Goal: Task Accomplishment & Management: Manage account settings

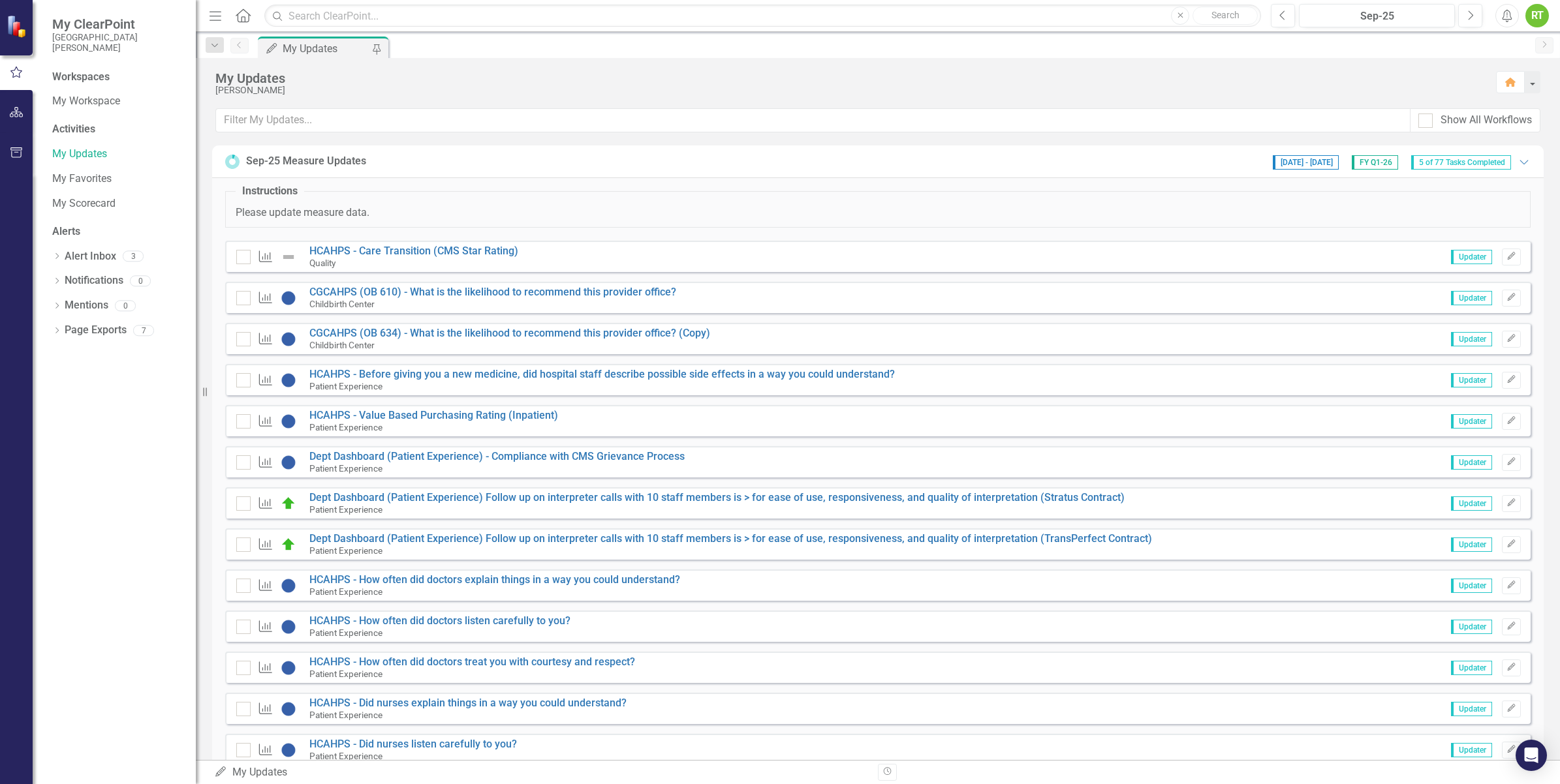
click at [1244, 253] on span "Updater" at bounding box center [1472, 257] width 41 height 15
click at [1244, 256] on icon "Edit" at bounding box center [1511, 256] width 9 height 8
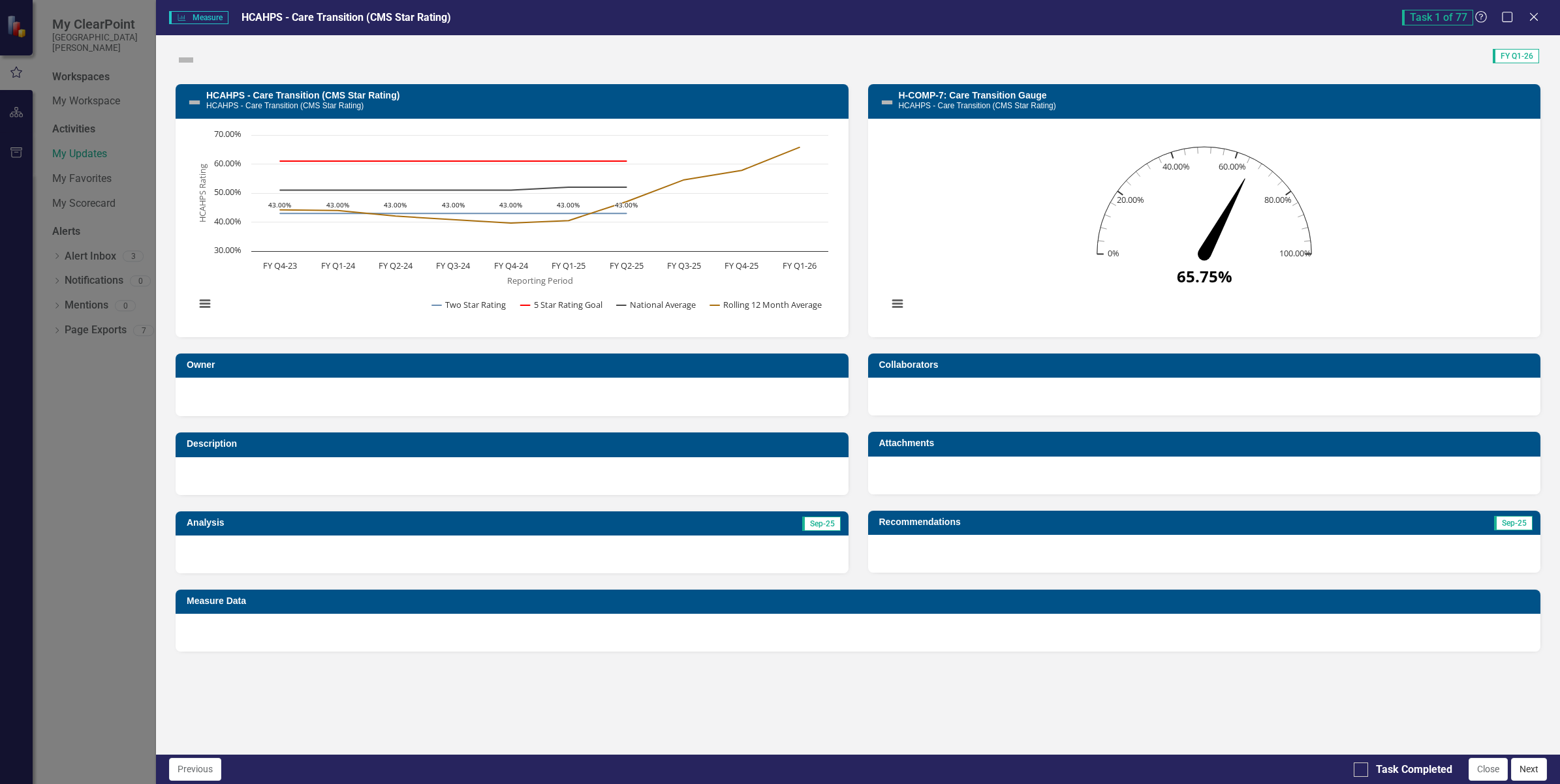
click at [1244, 779] on button "Next" at bounding box center [1529, 769] width 36 height 23
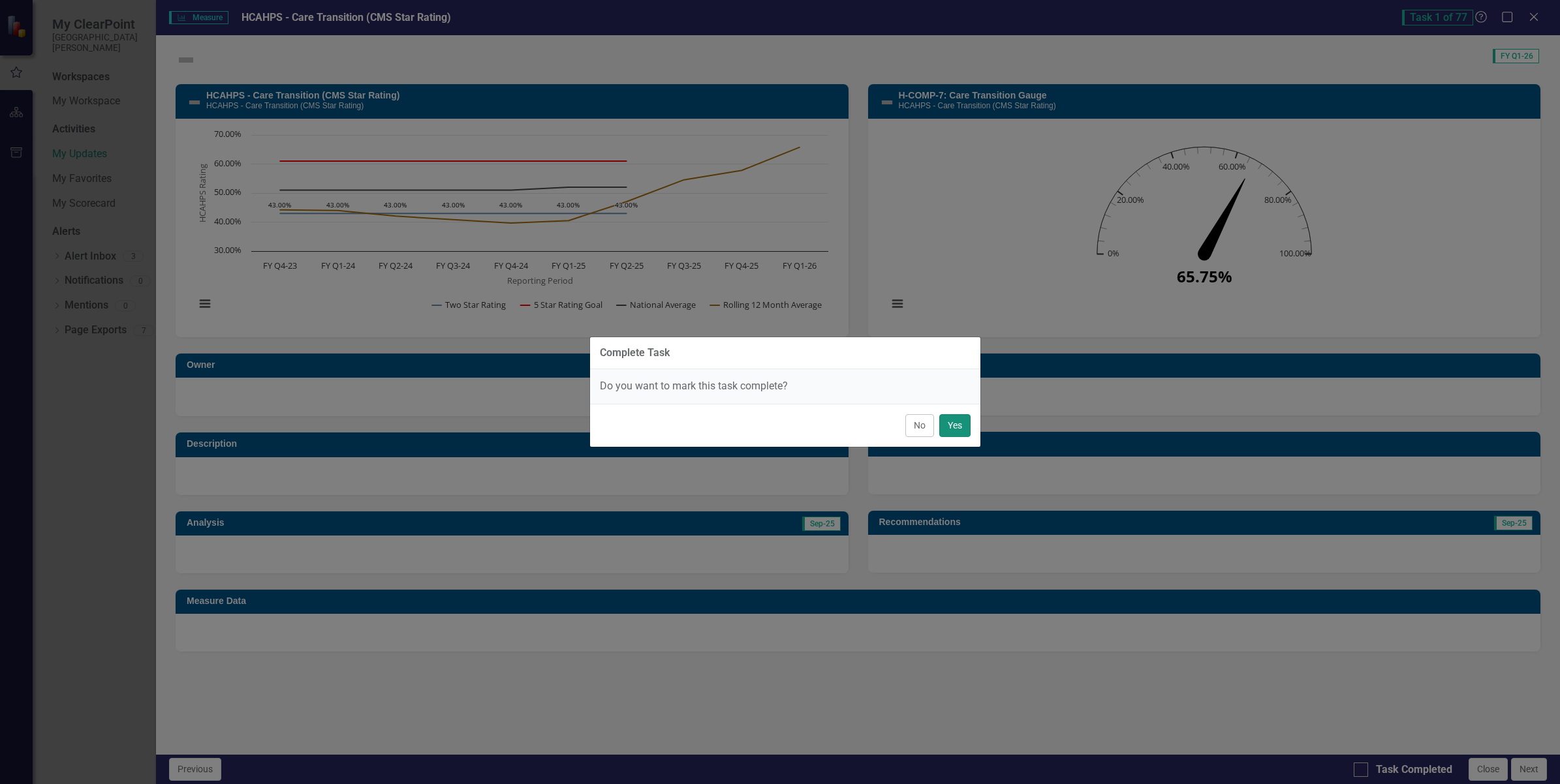
click at [948, 421] on button "Yes" at bounding box center [955, 425] width 32 height 23
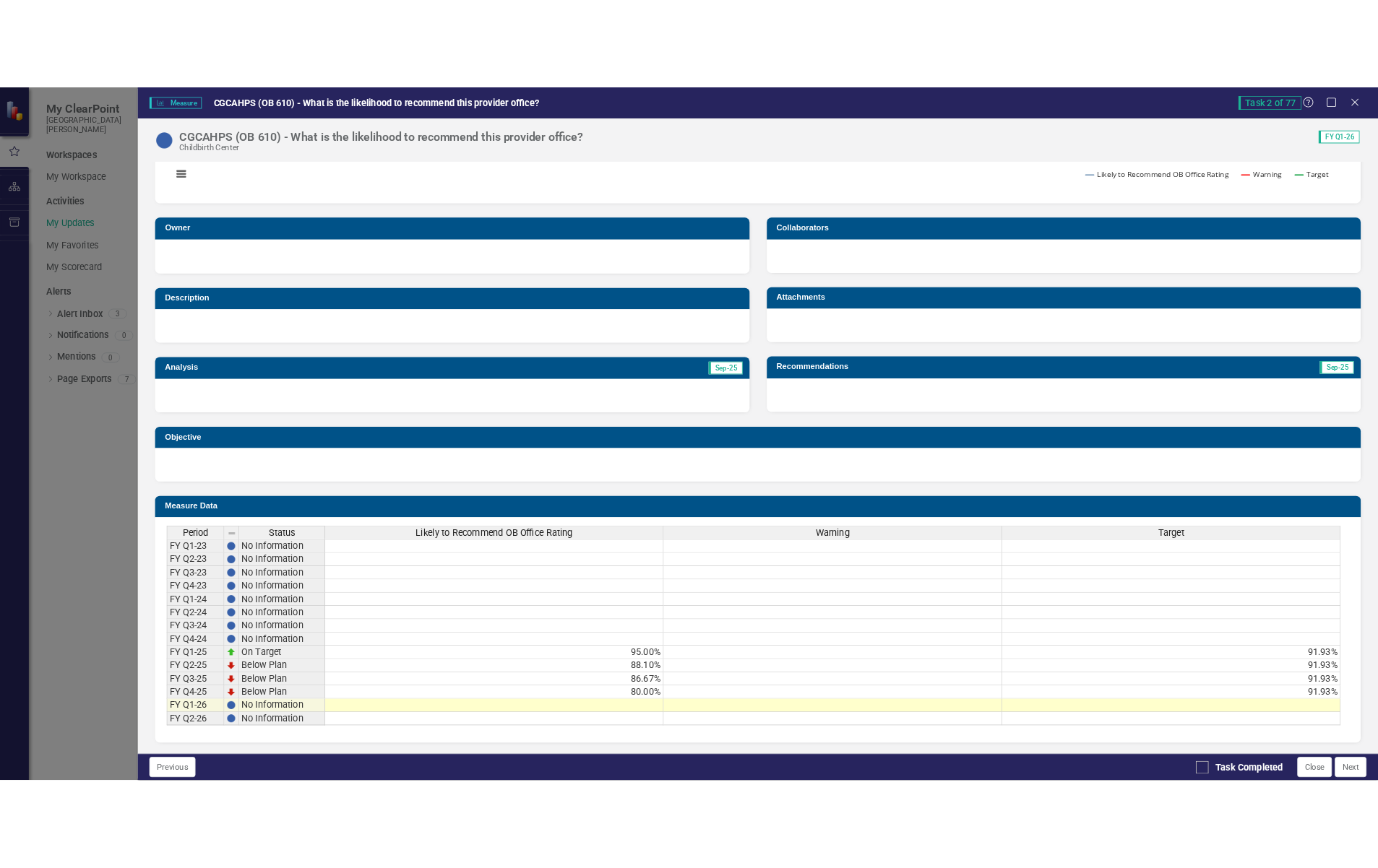
scroll to position [216, 0]
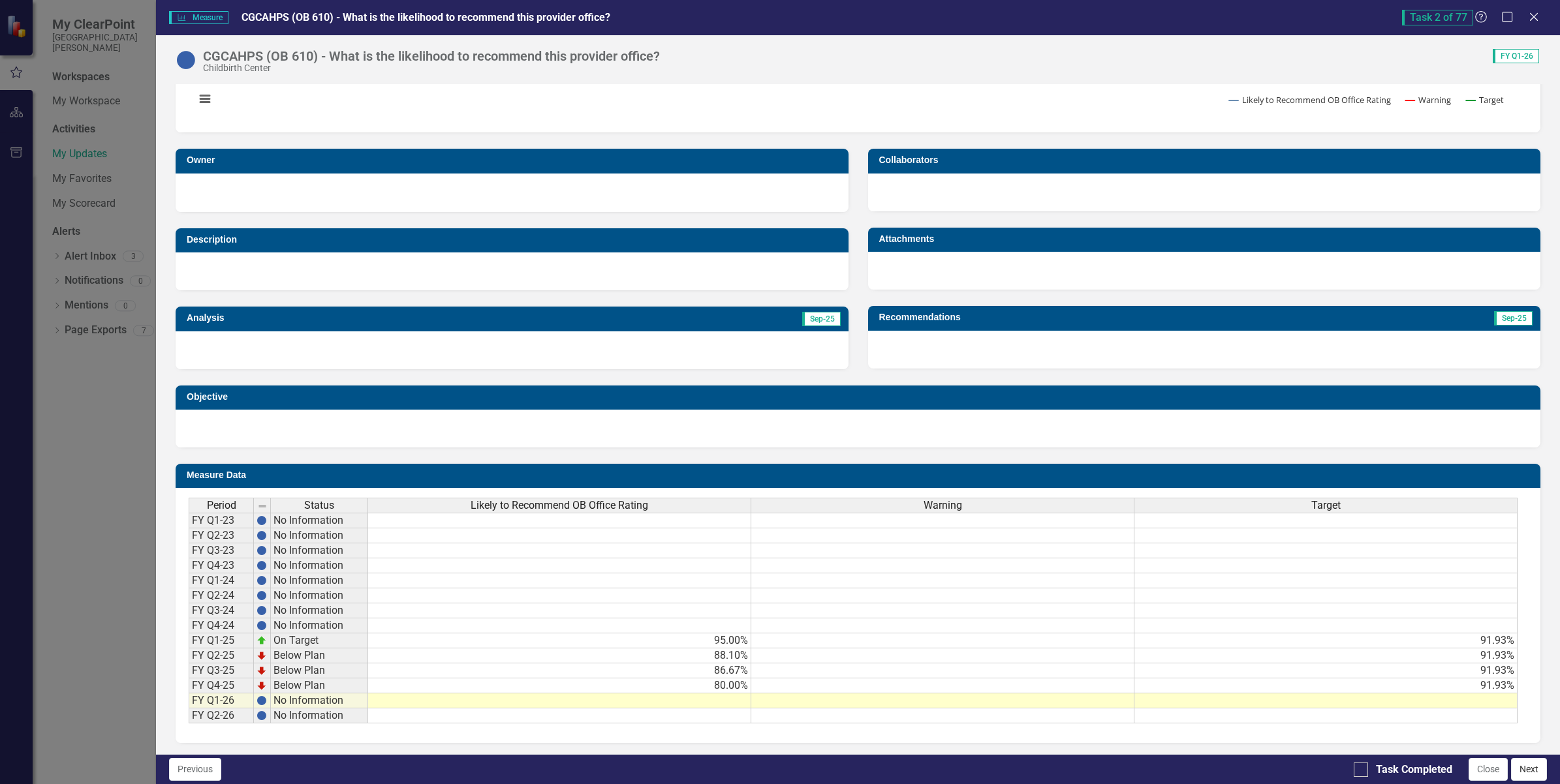
click at [1244, 765] on button "Next" at bounding box center [1529, 769] width 36 height 23
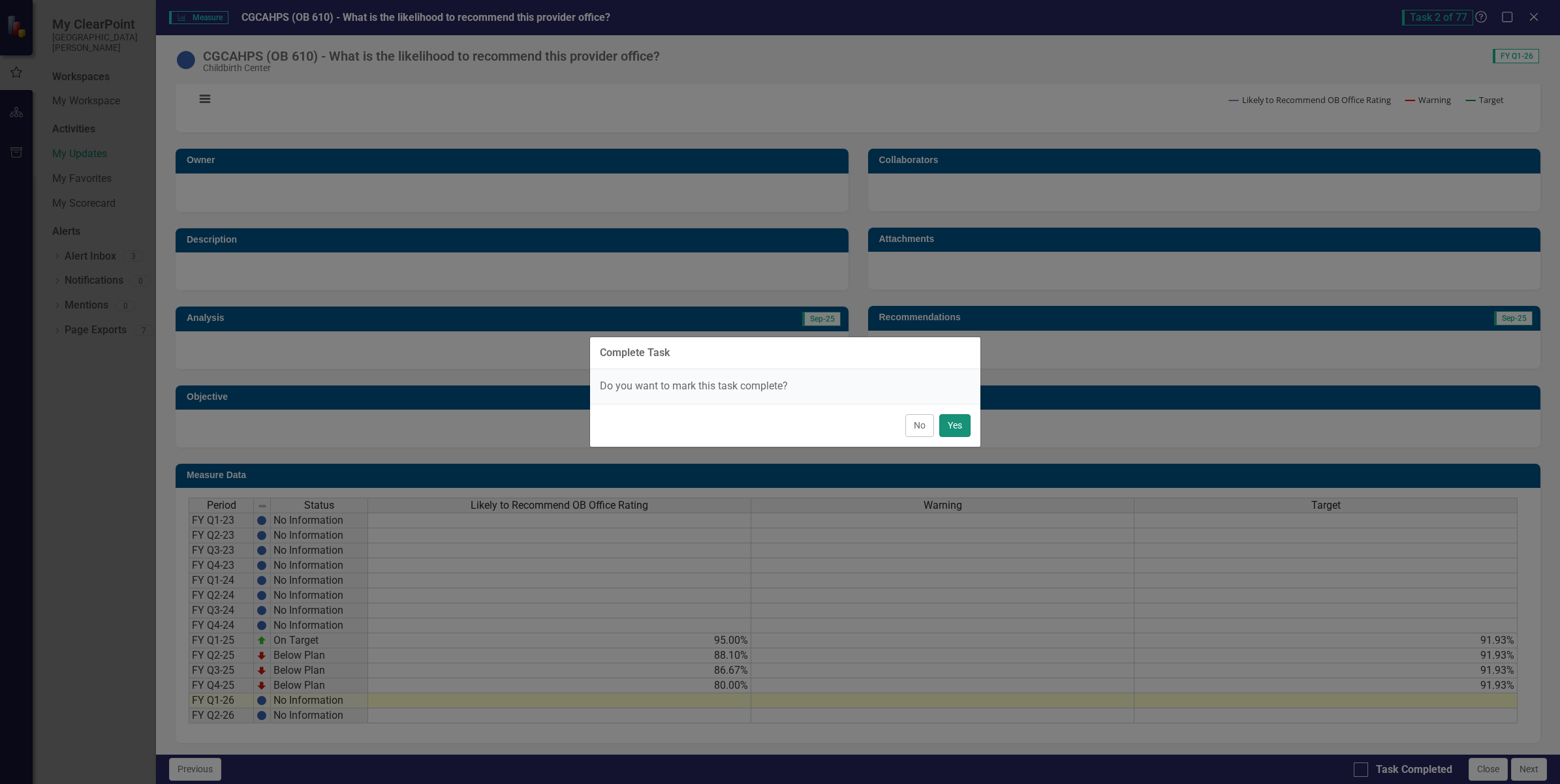
click at [965, 427] on button "Yes" at bounding box center [955, 425] width 32 height 23
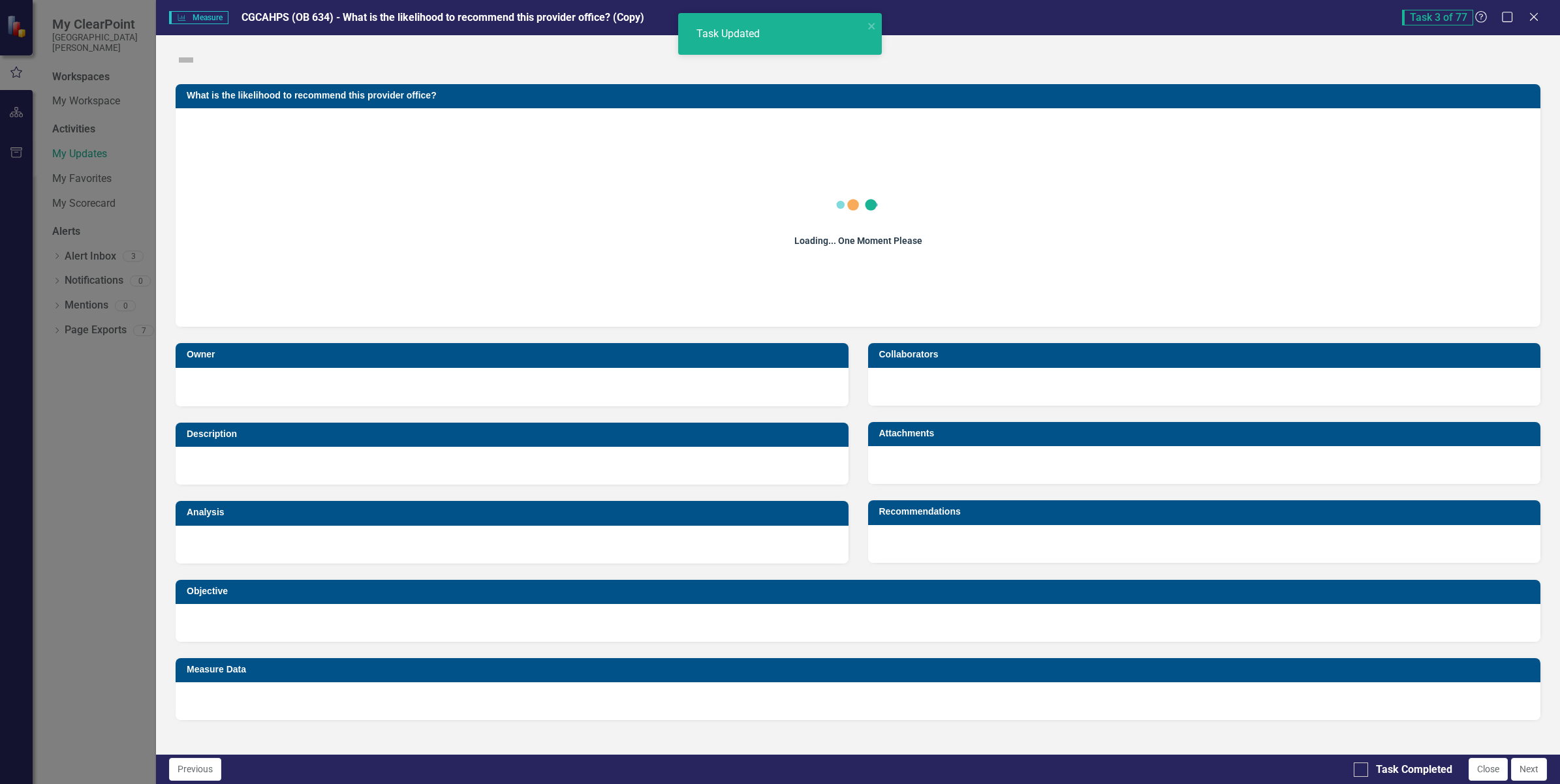
checkbox input "true"
click at [1244, 772] on button "Next" at bounding box center [1529, 769] width 36 height 23
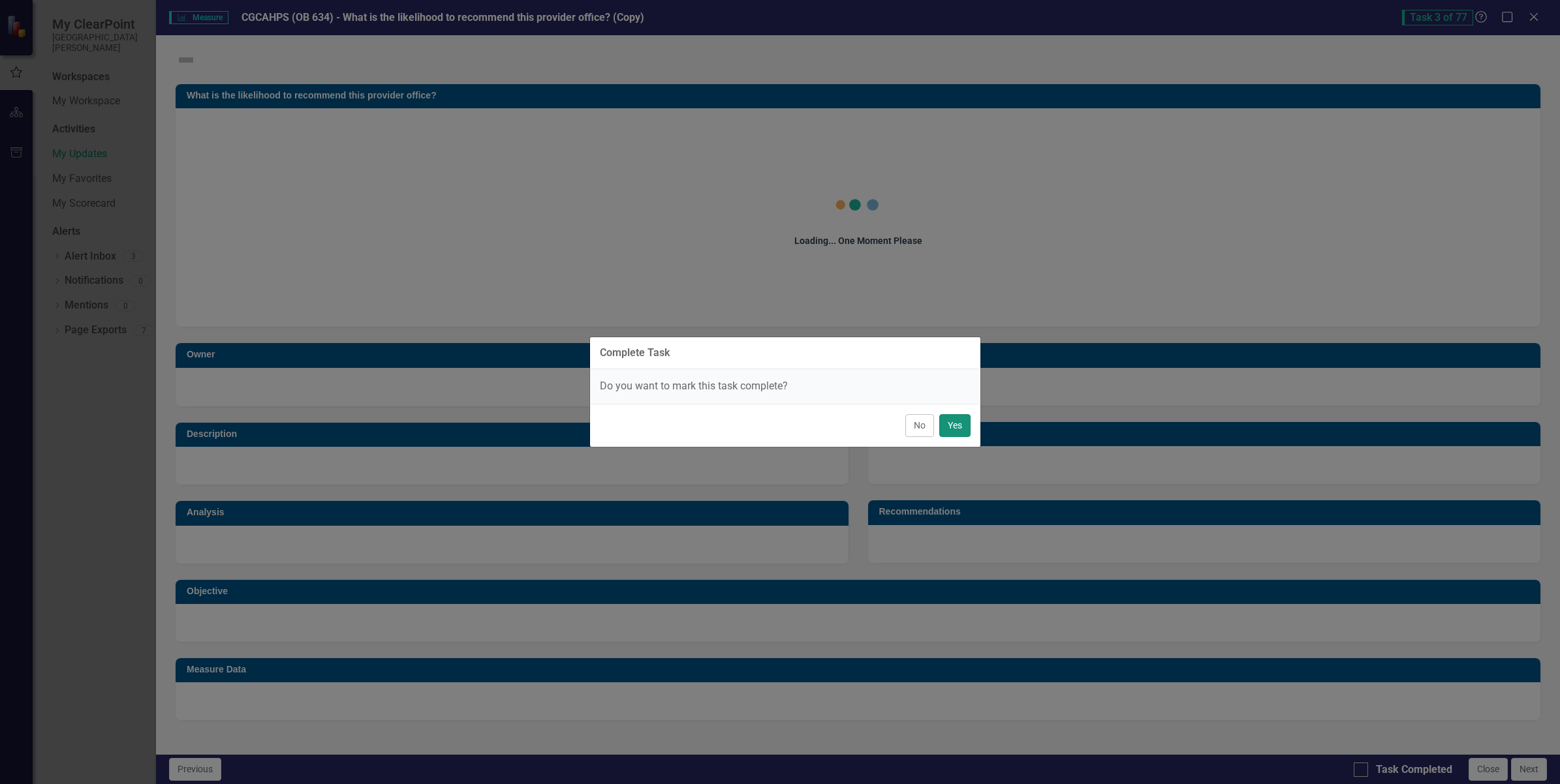
click at [959, 423] on button "Yes" at bounding box center [955, 425] width 32 height 23
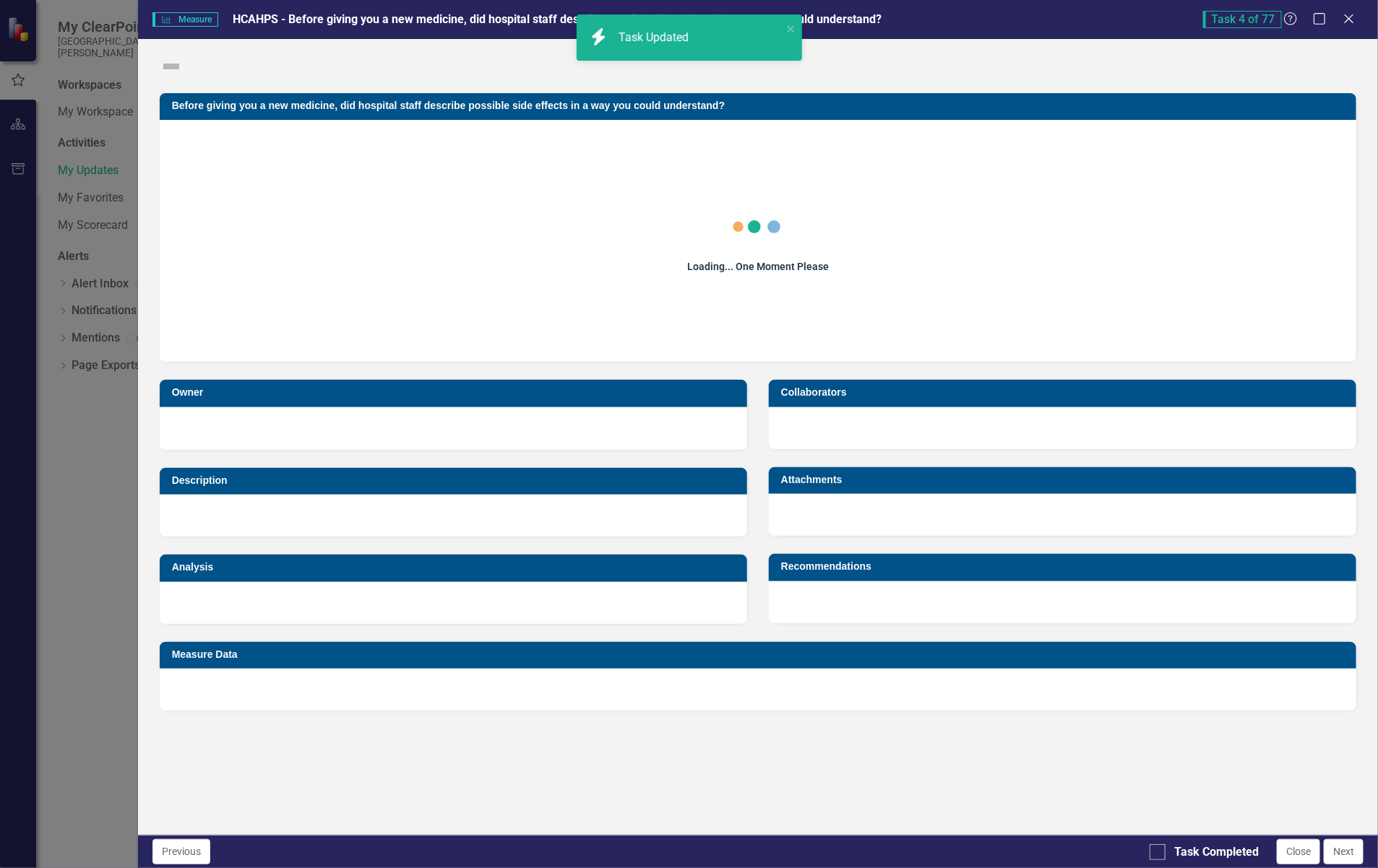
checkbox input "true"
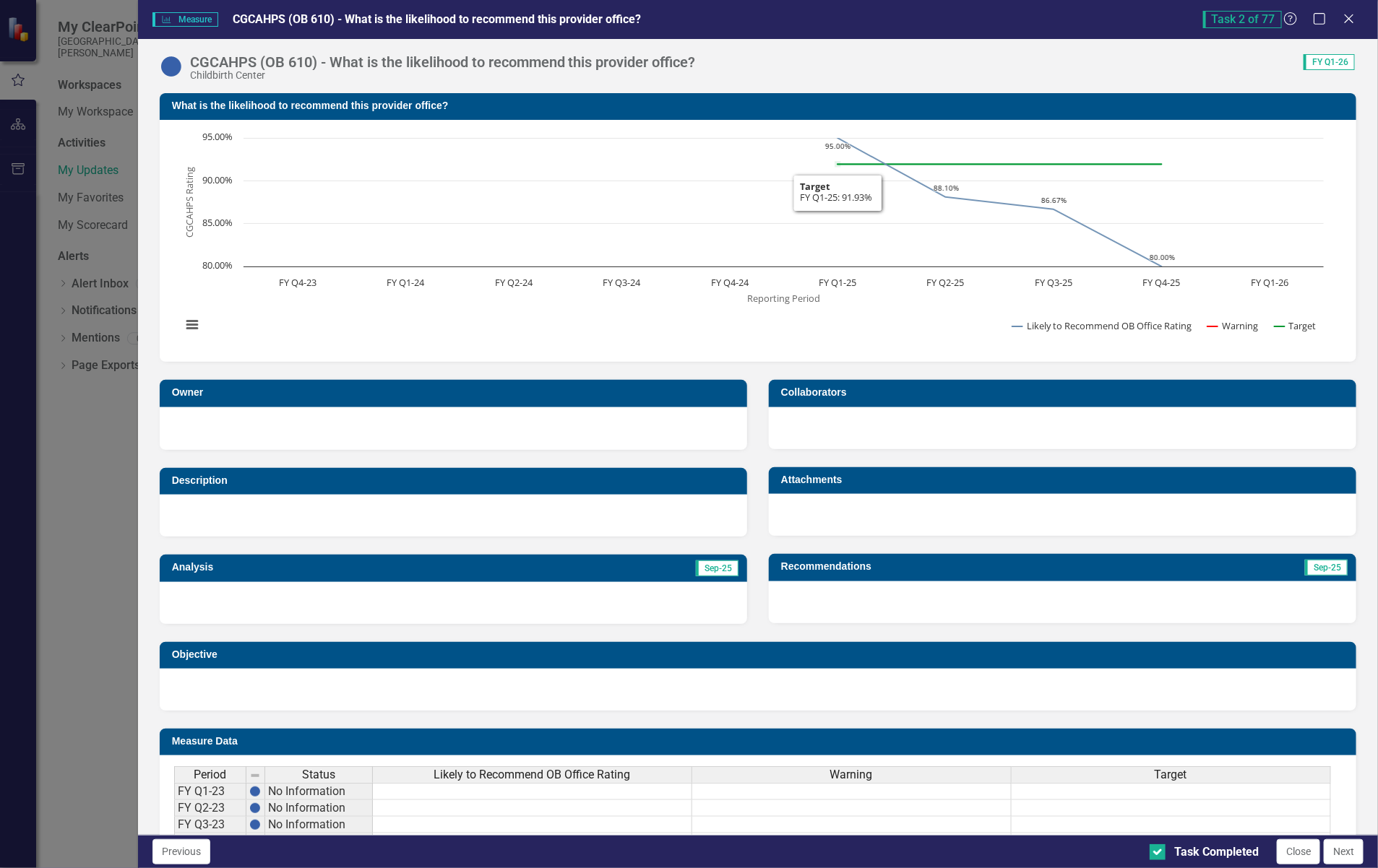
scroll to position [228, 0]
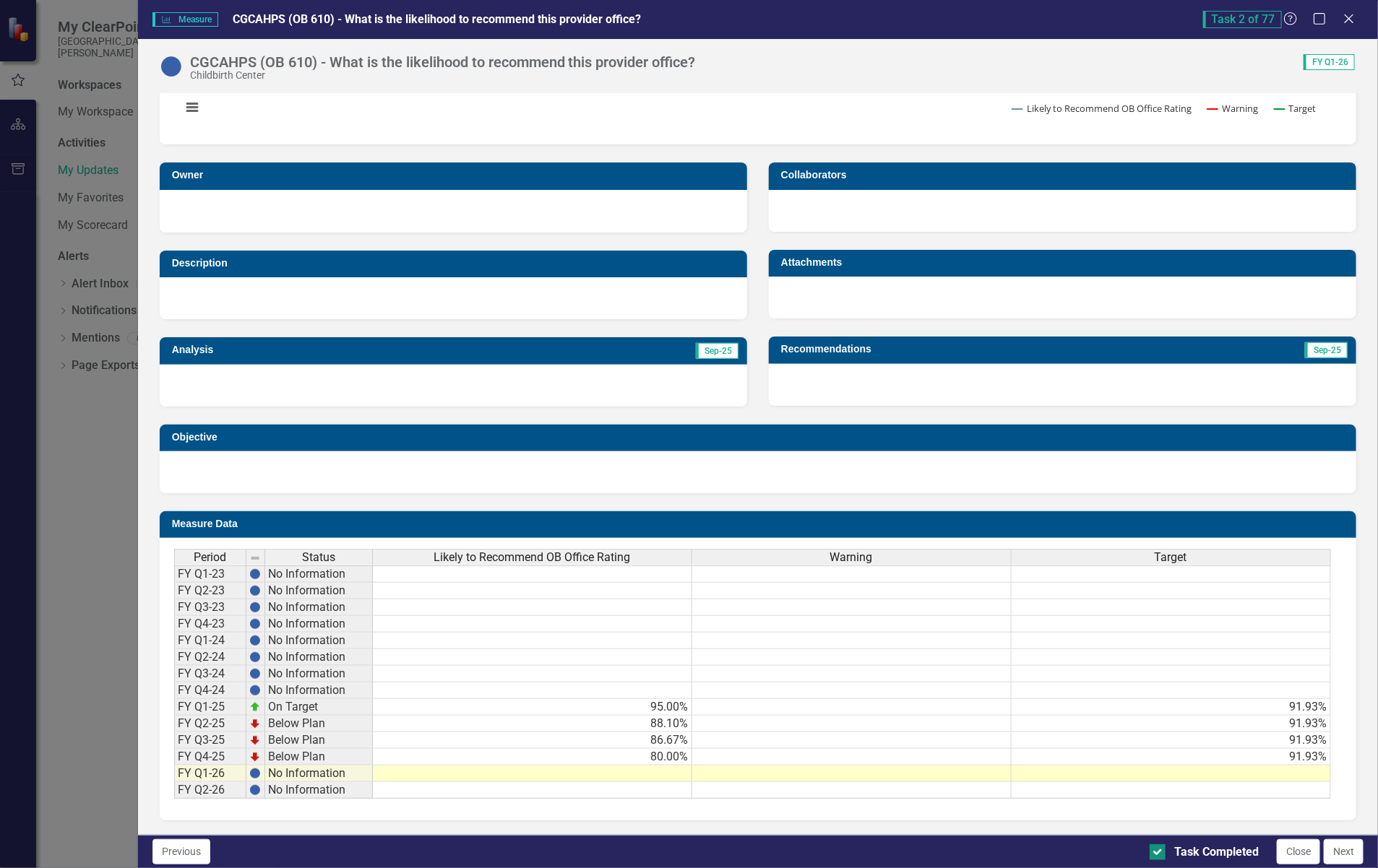
click at [1150, 853] on input "Task Completed" at bounding box center [1155, 849] width 9 height 9
checkbox input "false"
click at [1340, 849] on button "Next" at bounding box center [1344, 852] width 40 height 26
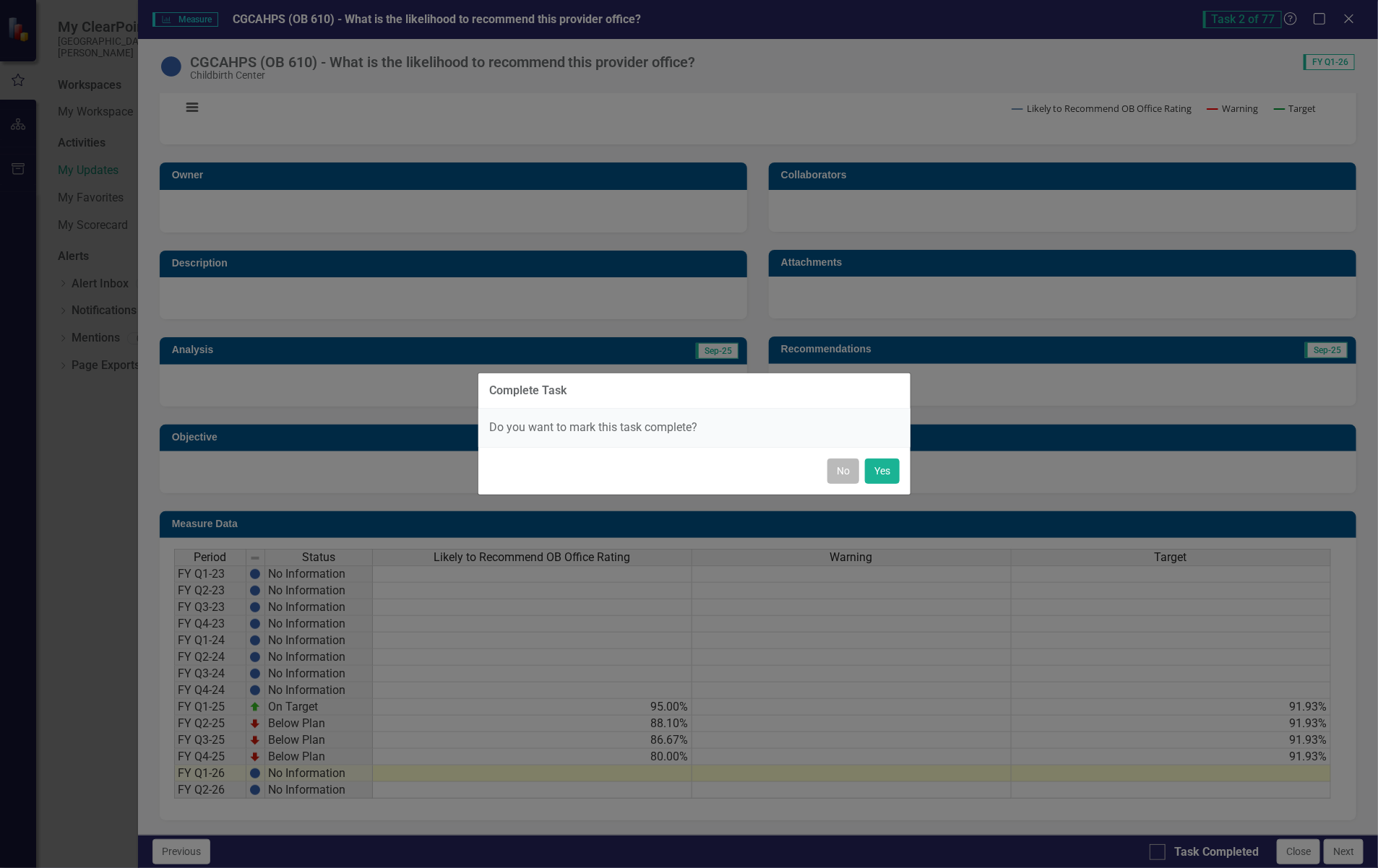
click at [843, 470] on button "No" at bounding box center [844, 471] width 32 height 26
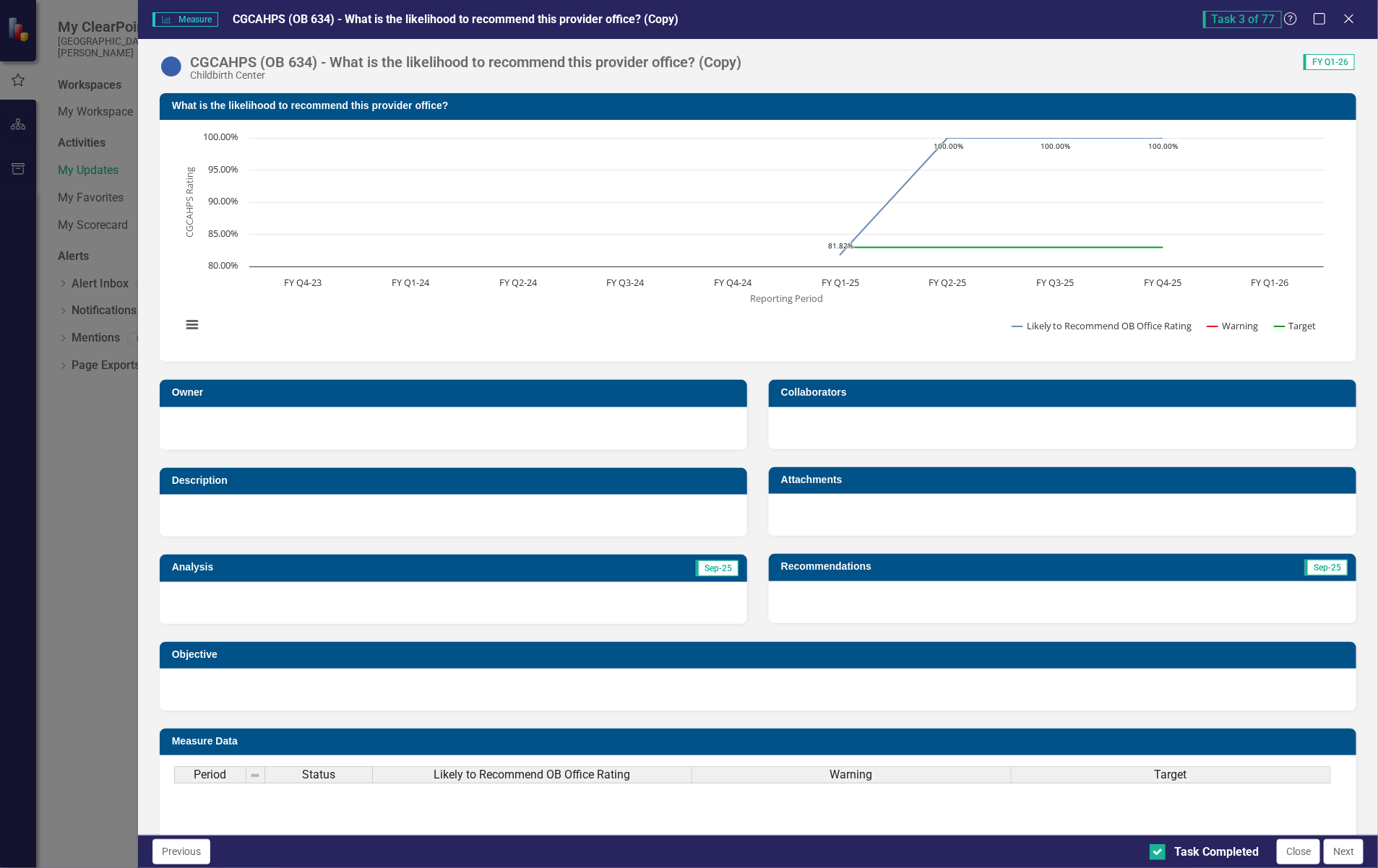
checkbox input "false"
click at [1347, 13] on icon "Close" at bounding box center [1349, 18] width 18 height 14
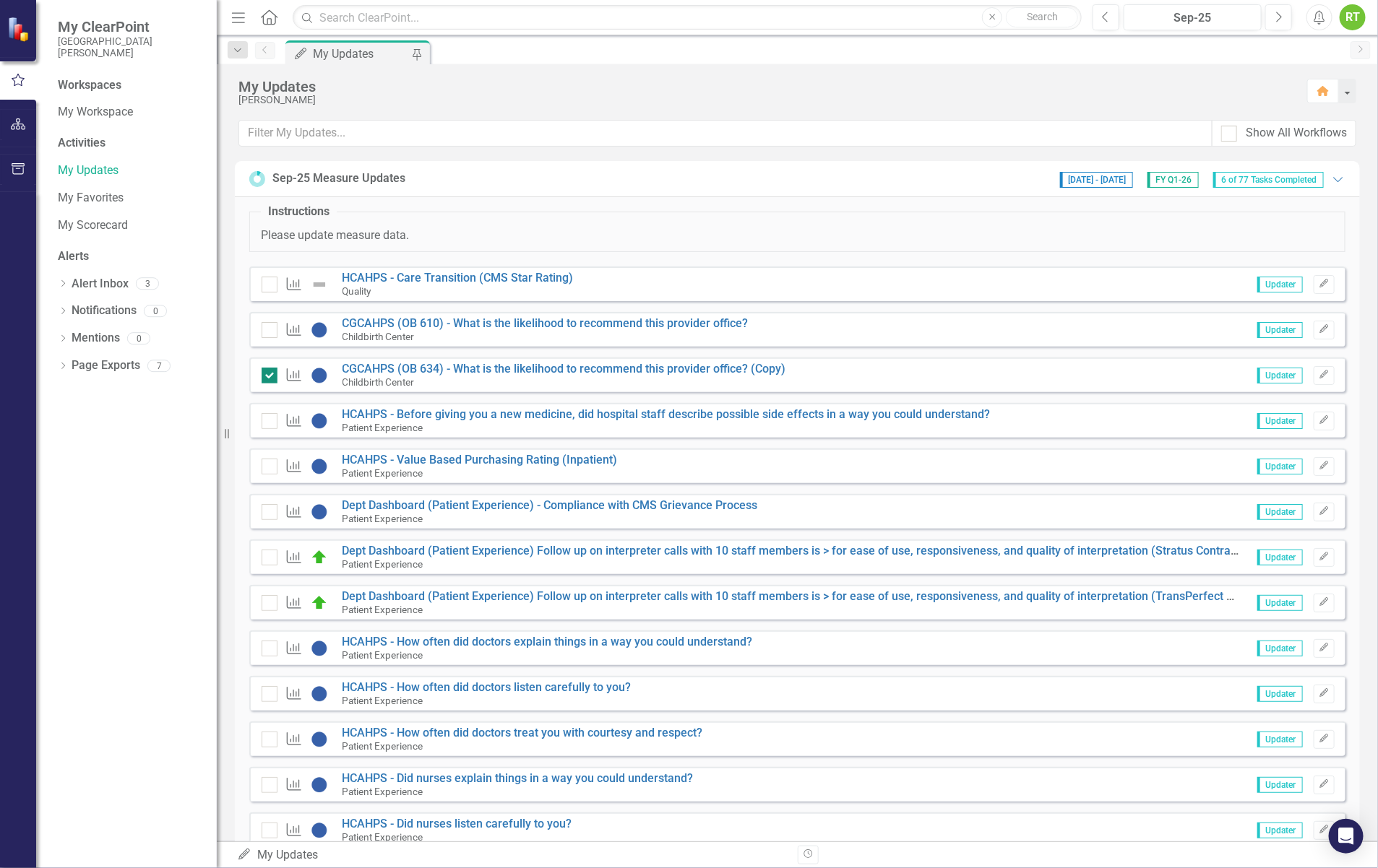
click at [271, 373] on div at bounding box center [270, 375] width 16 height 16
click at [271, 373] on input "checkbox" at bounding box center [267, 373] width 9 height 9
checkbox input "false"
click at [1319, 467] on icon "Edit" at bounding box center [1324, 465] width 10 height 9
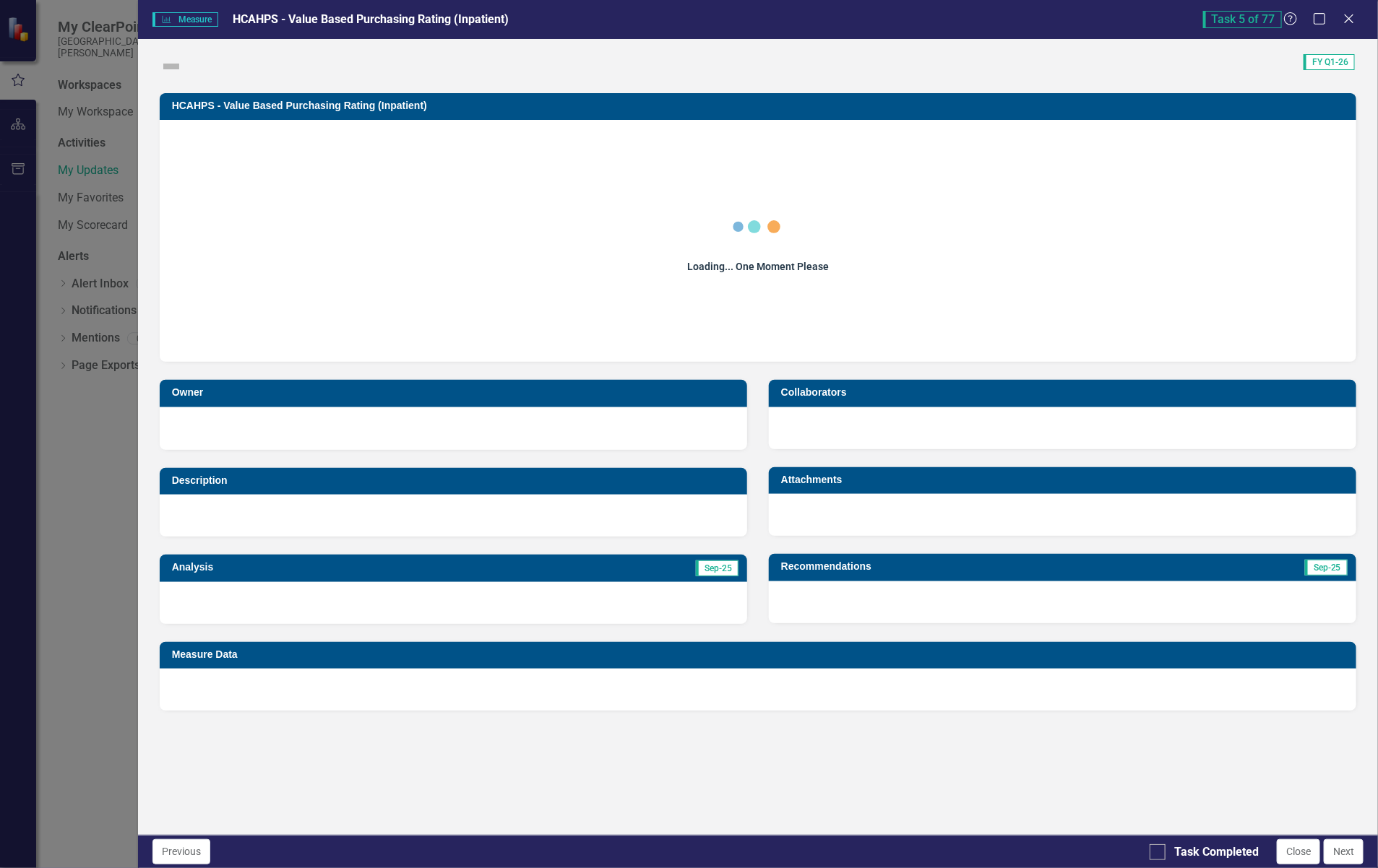
click at [522, 293] on div "Loading... One Moment Please" at bounding box center [758, 238] width 1168 height 217
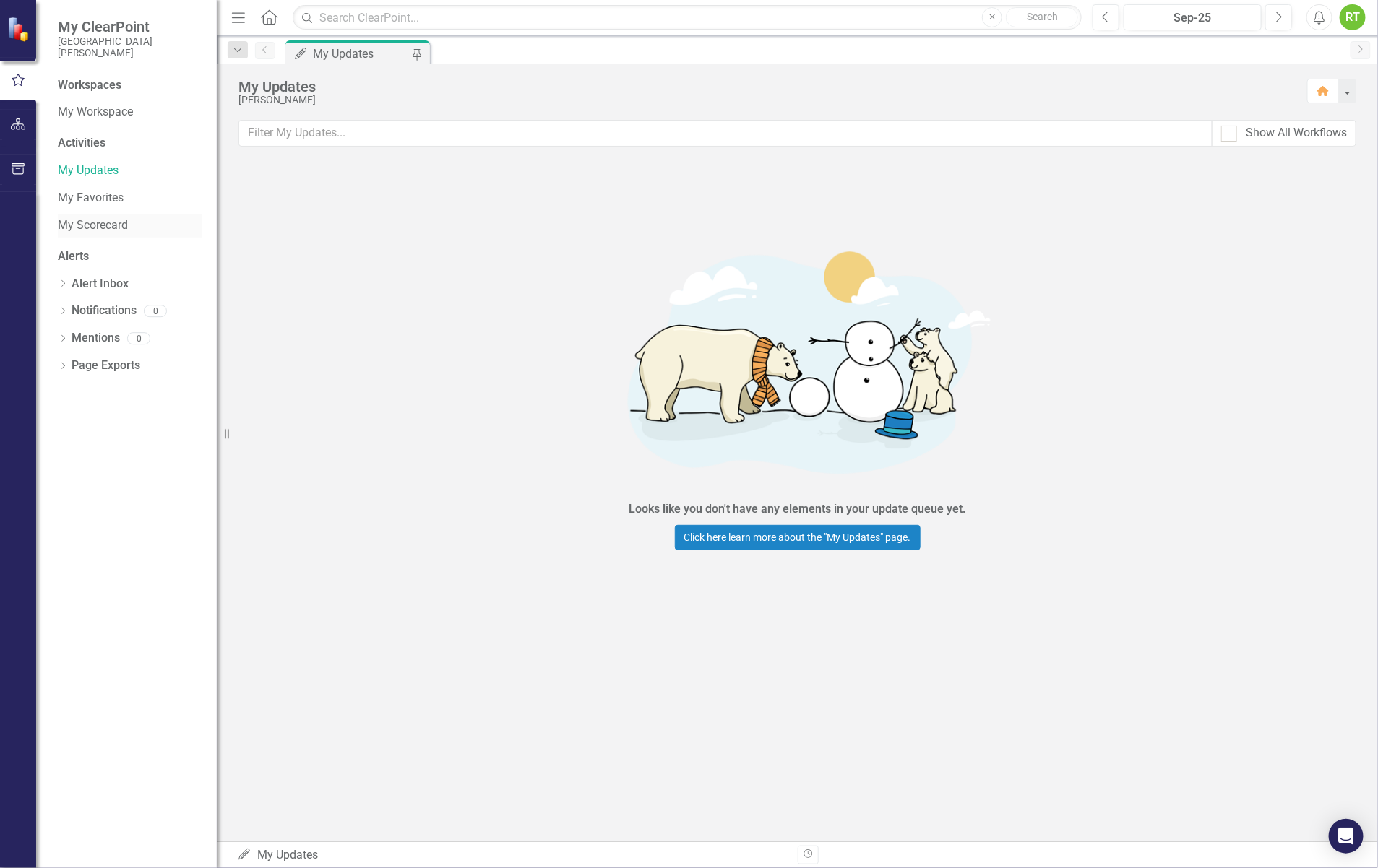
click at [78, 228] on link "My Scorecard" at bounding box center [130, 226] width 145 height 17
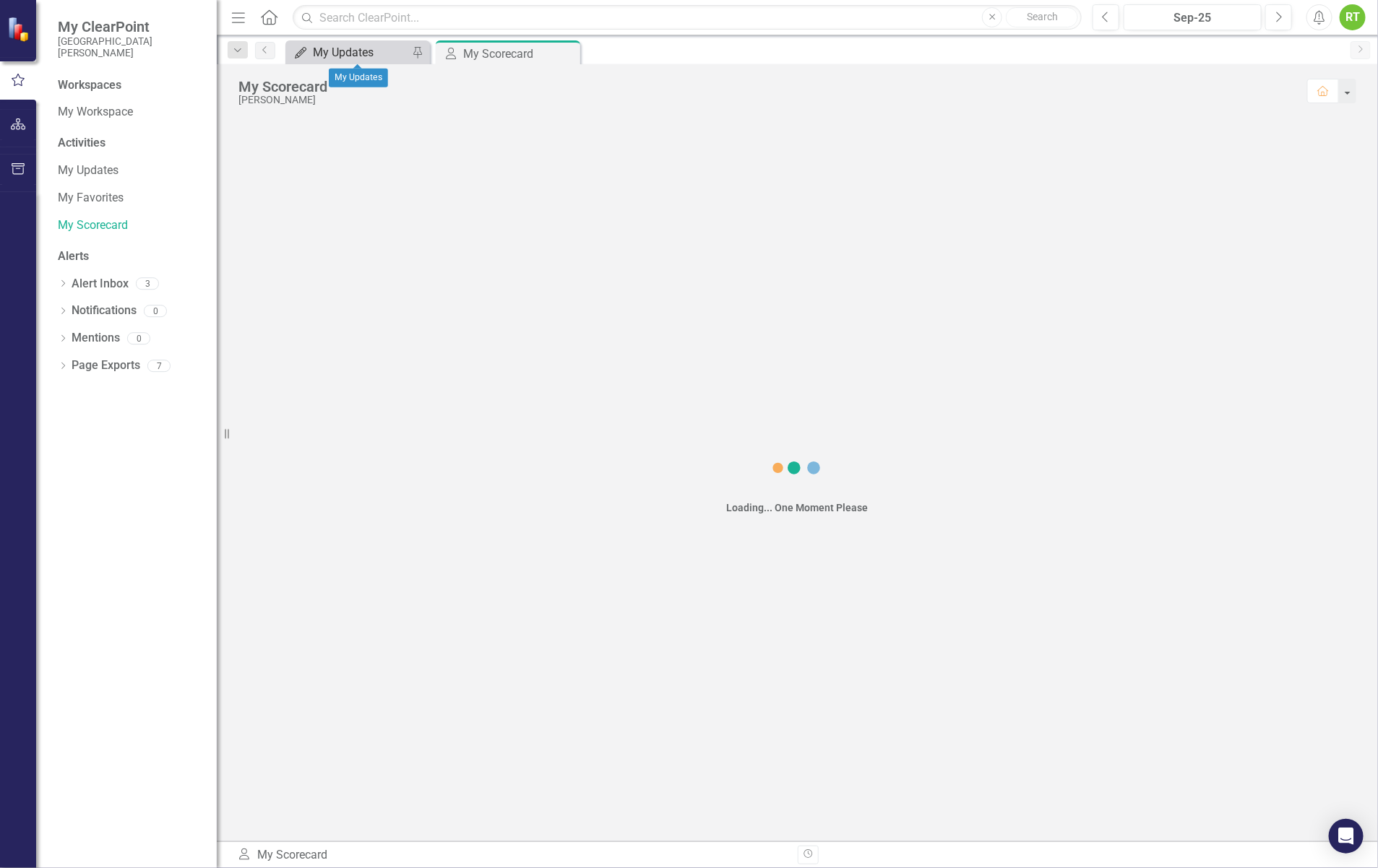
click at [363, 53] on div "My Updates" at bounding box center [360, 52] width 96 height 18
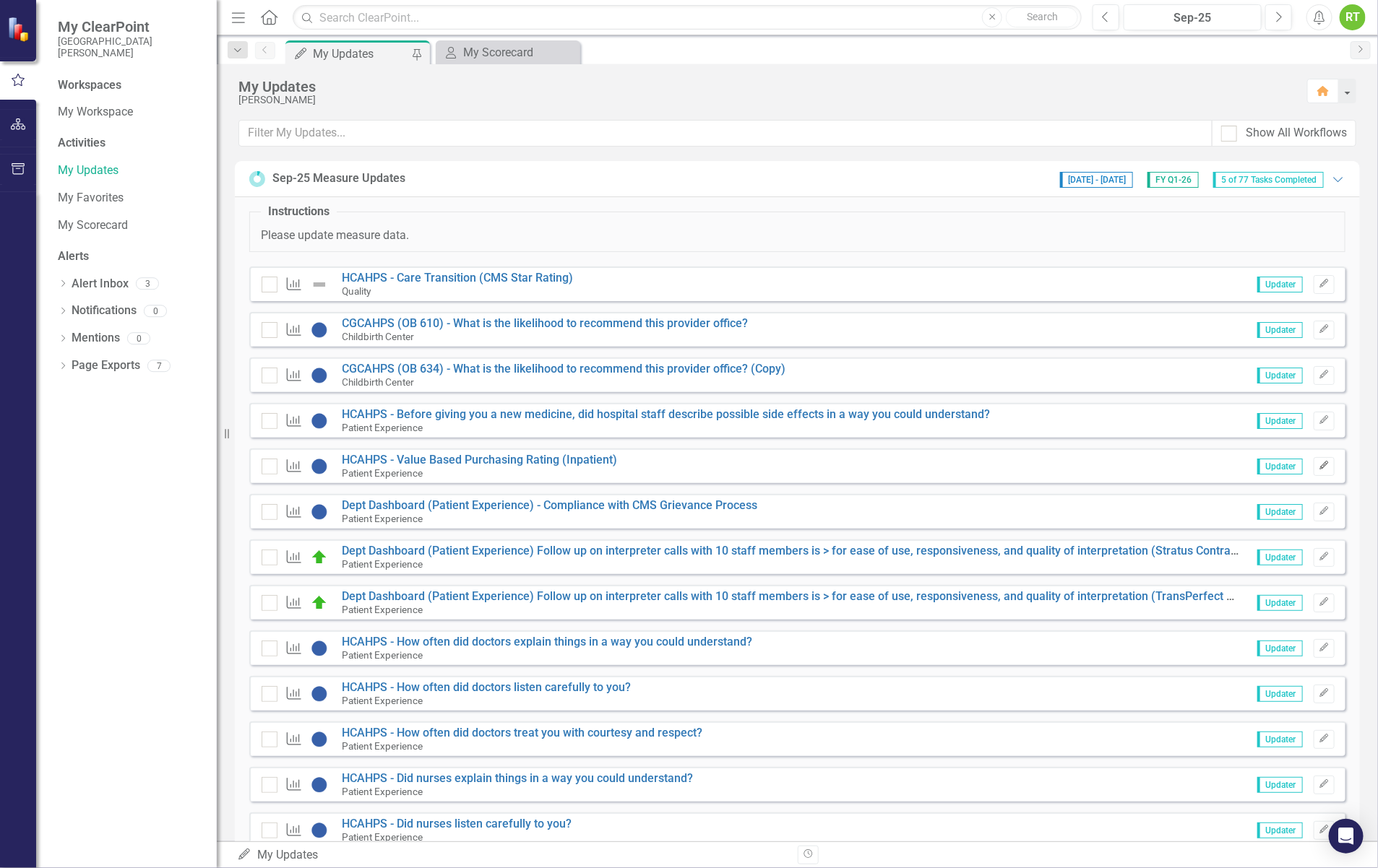
click at [1319, 470] on icon "Edit" at bounding box center [1324, 465] width 10 height 9
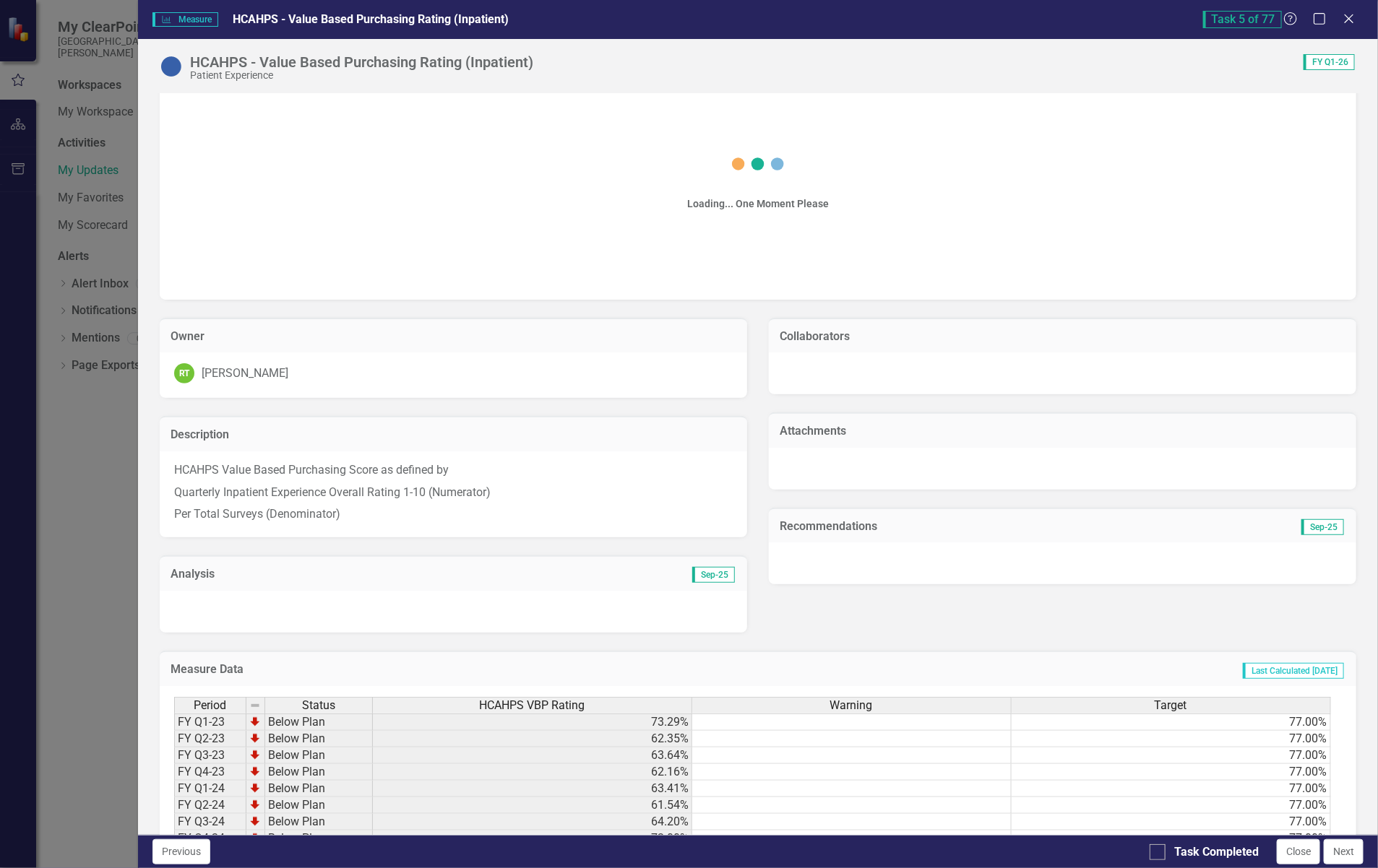
scroll to position [70, 0]
click at [1349, 14] on icon "Close" at bounding box center [1349, 18] width 18 height 14
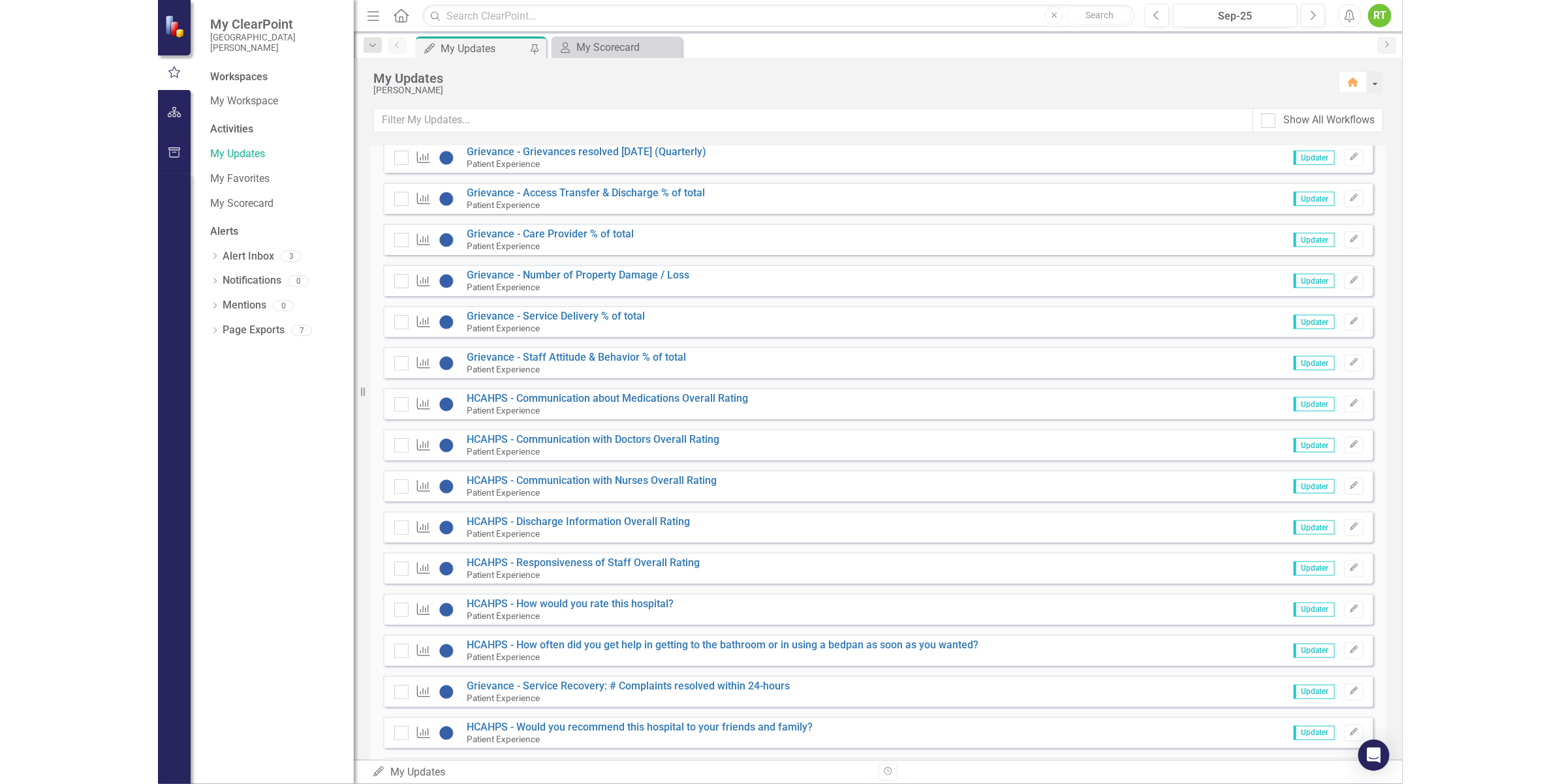
scroll to position [852, 0]
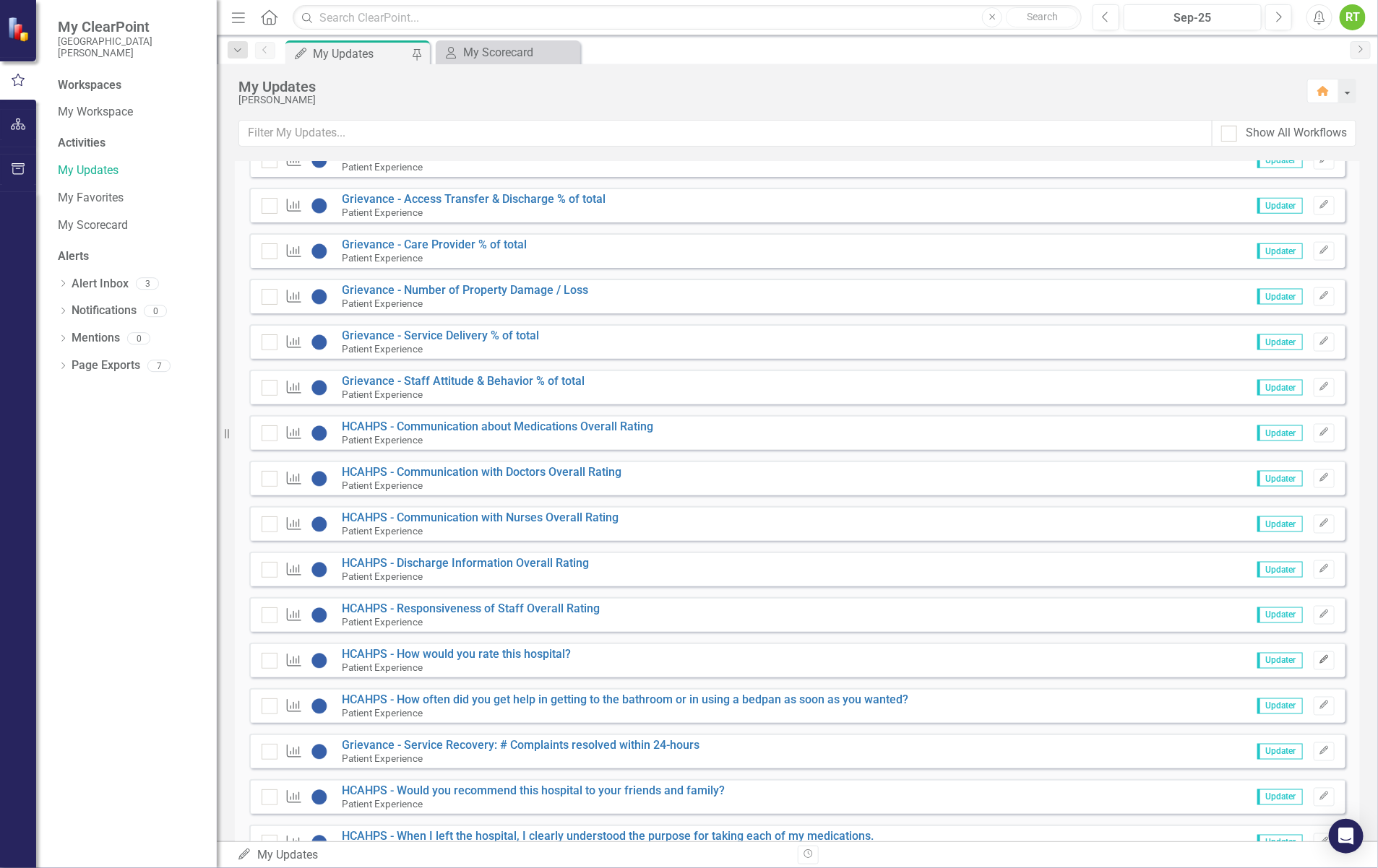
click at [1319, 659] on icon "Edit" at bounding box center [1324, 660] width 10 height 9
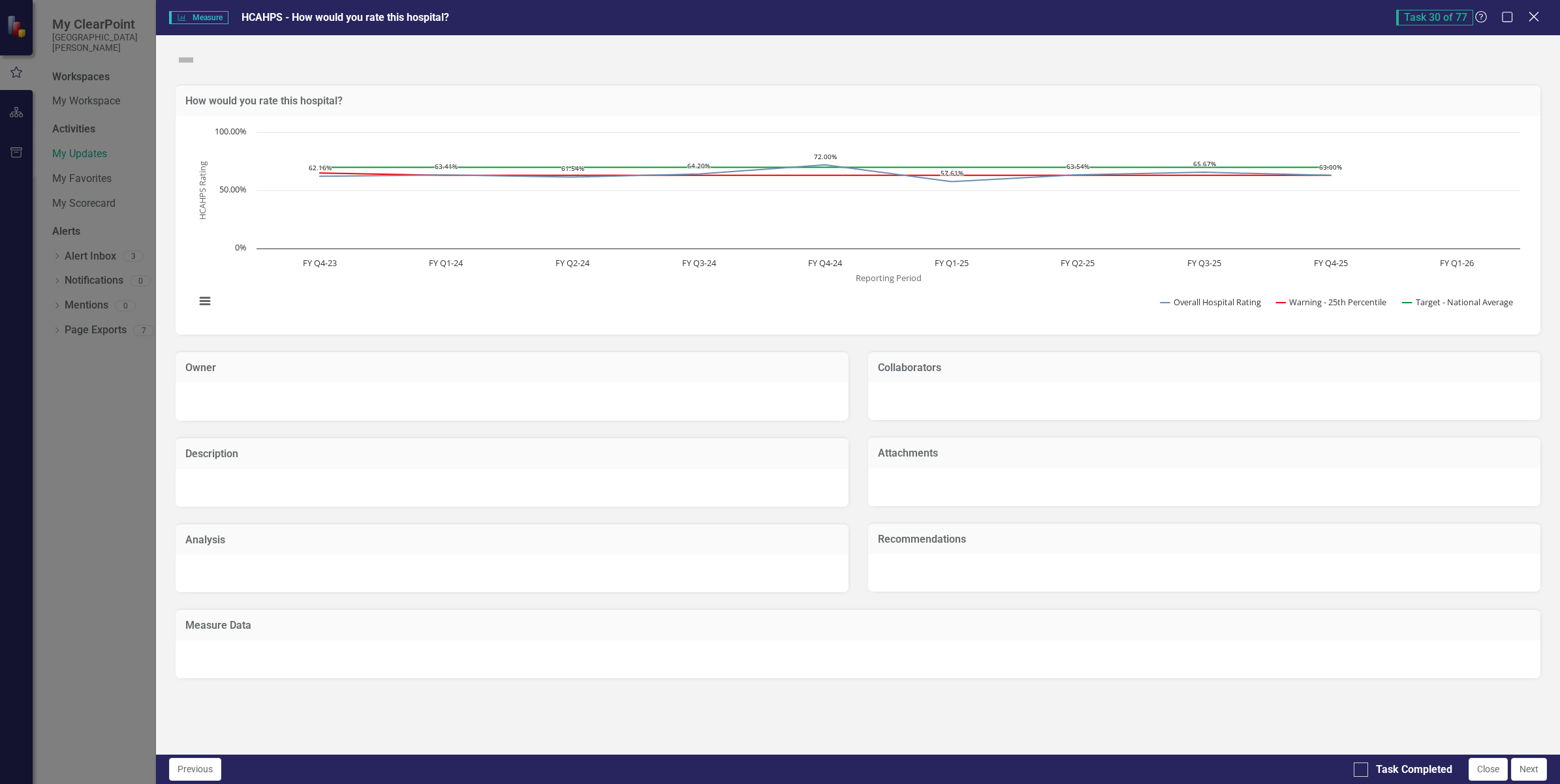
click at [1244, 18] on icon "Close" at bounding box center [1534, 16] width 16 height 13
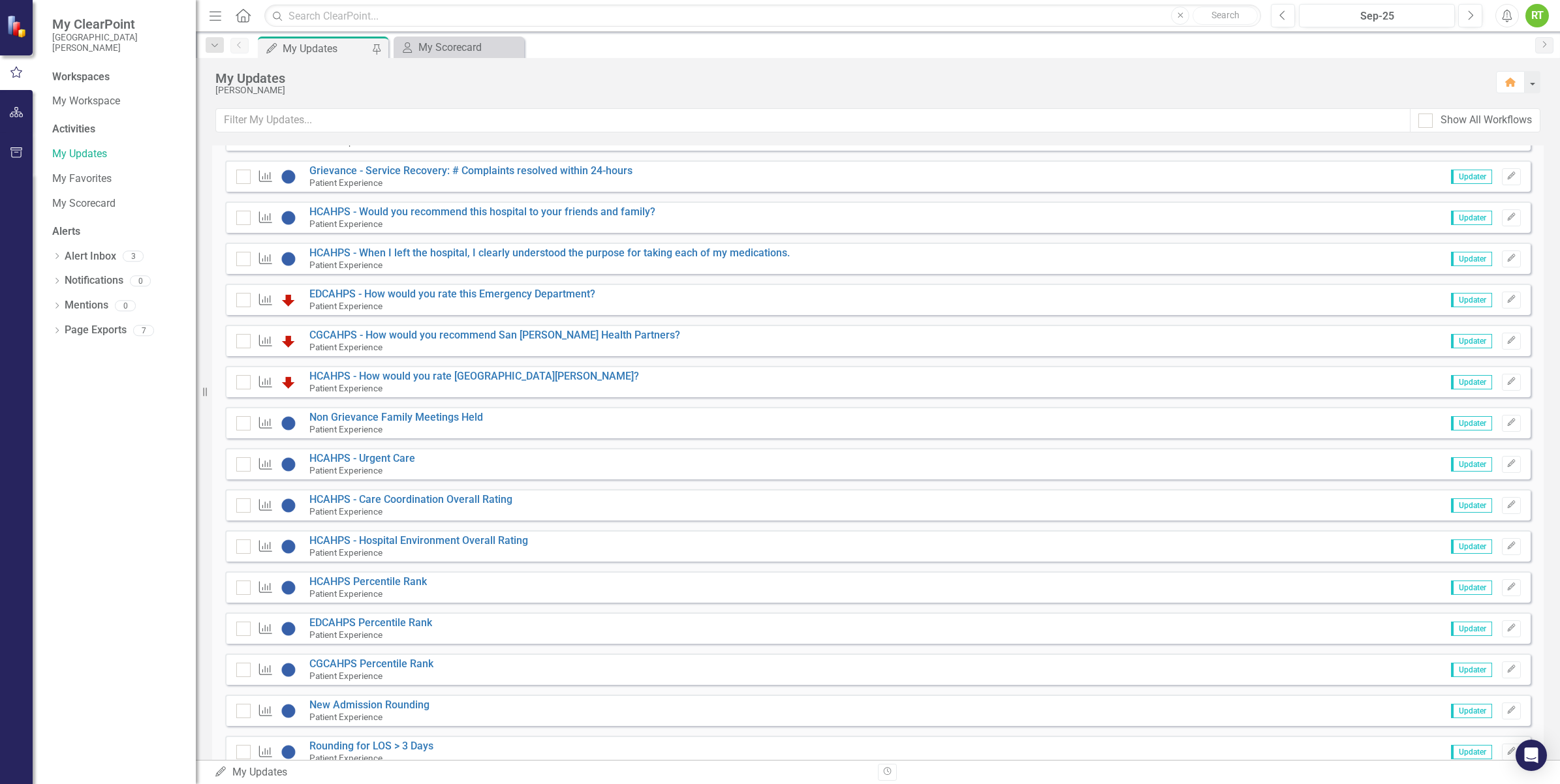
scroll to position [1354, 0]
click at [1244, 586] on button "Edit" at bounding box center [1511, 588] width 19 height 17
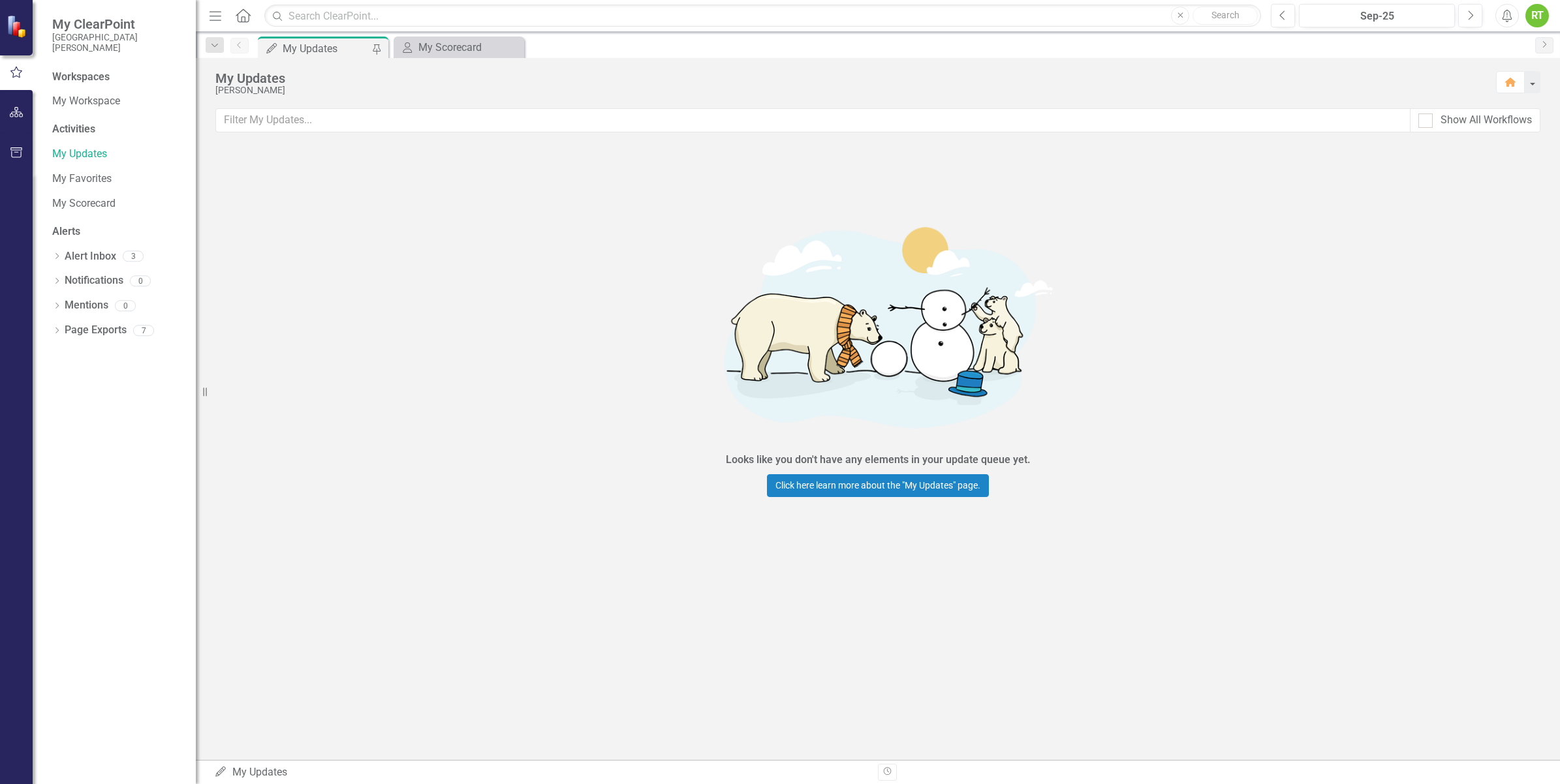
scroll to position [0, 0]
click at [325, 44] on div "My Updates" at bounding box center [325, 48] width 86 height 16
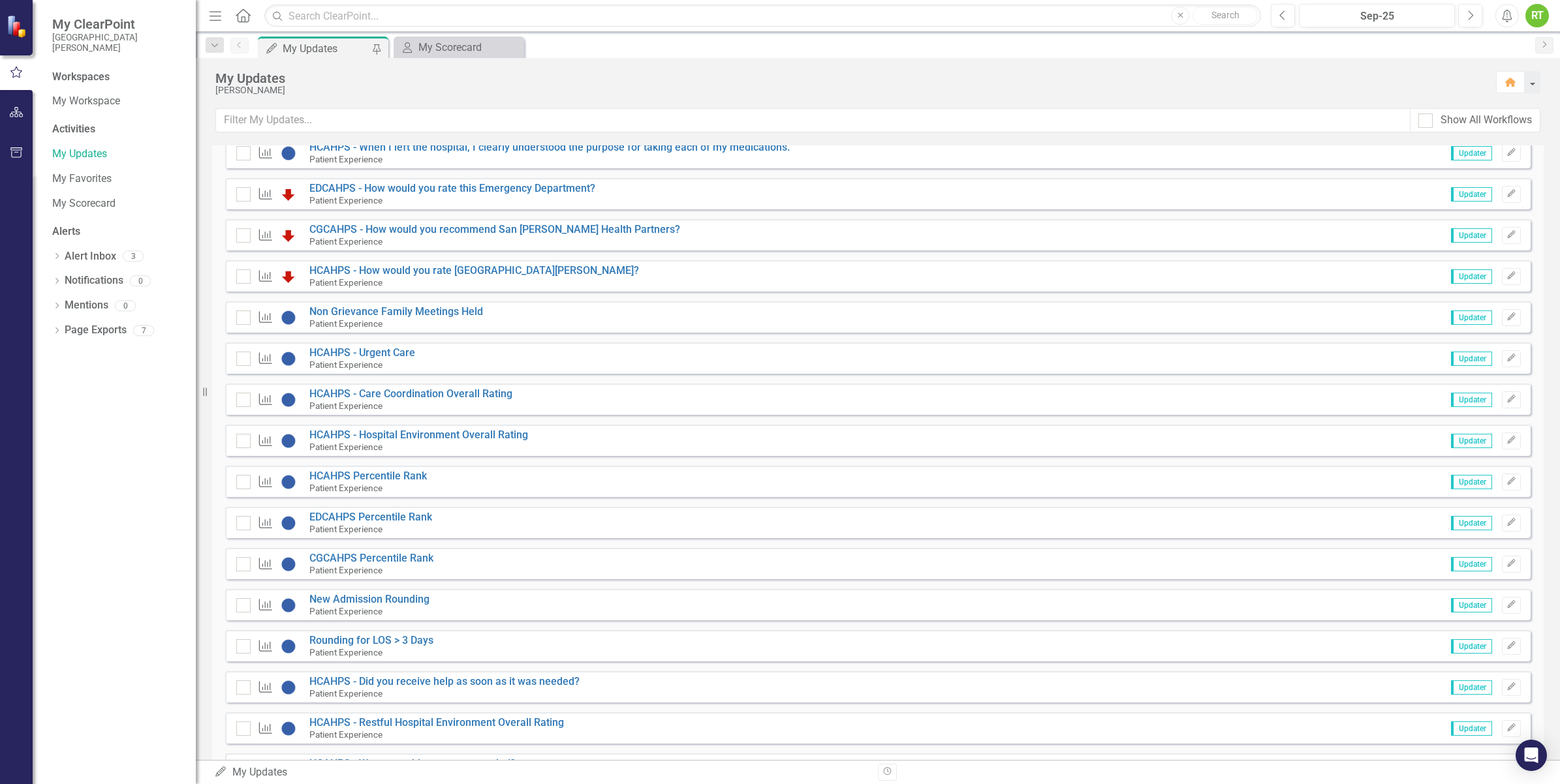
scroll to position [1456, 0]
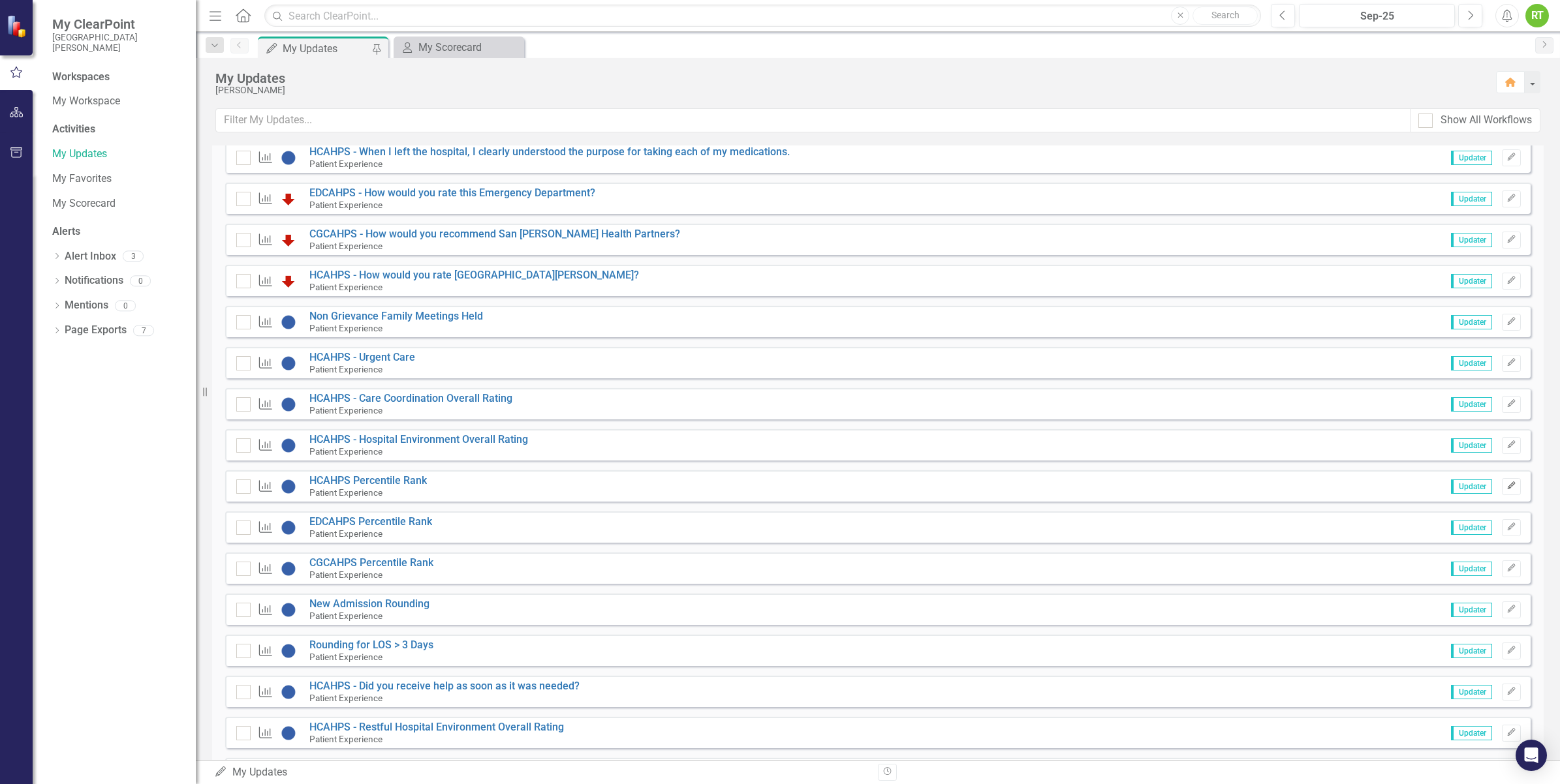
click at [1507, 483] on icon "Edit" at bounding box center [1511, 486] width 9 height 8
